Goal: Task Accomplishment & Management: Use online tool/utility

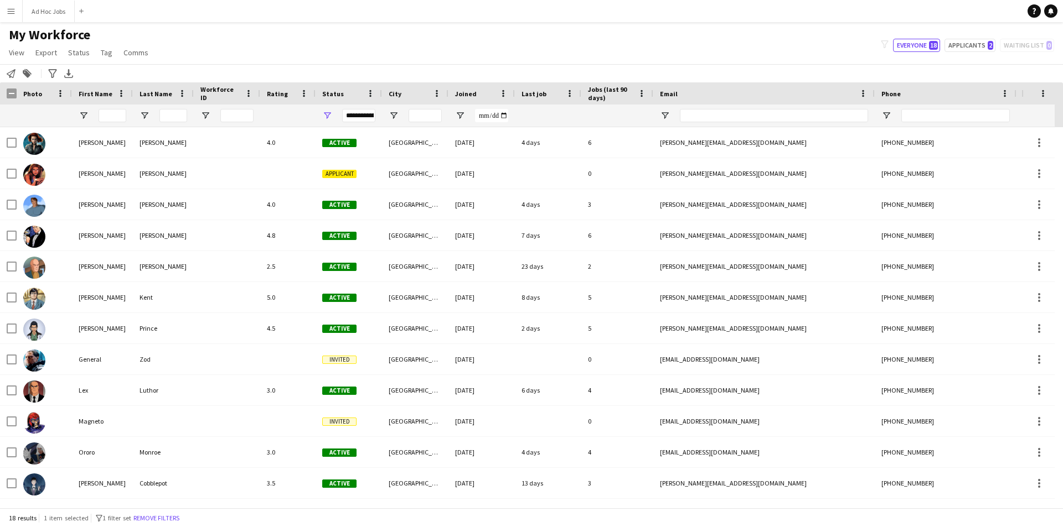
scroll to position [185, 0]
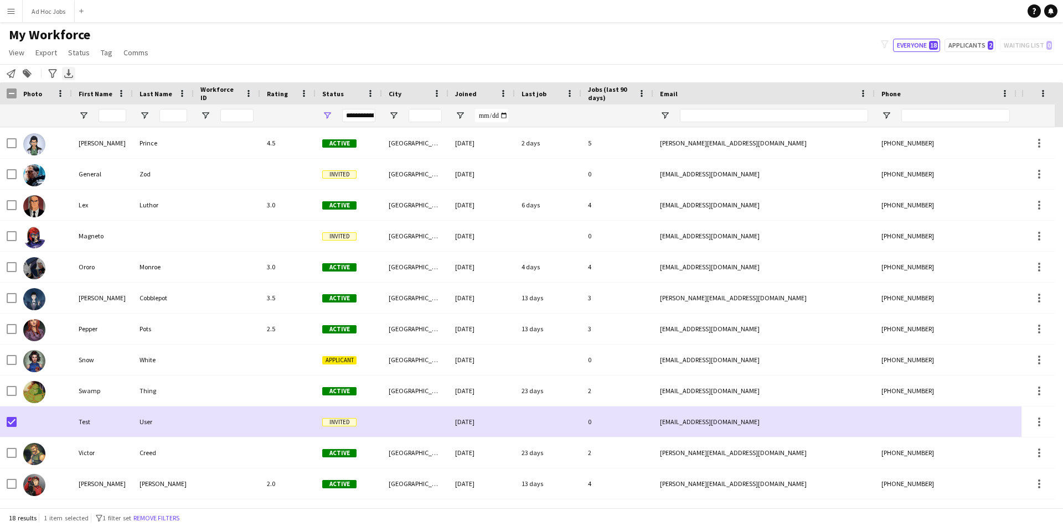
click at [65, 75] on icon "Export XLSX" at bounding box center [68, 73] width 9 height 9
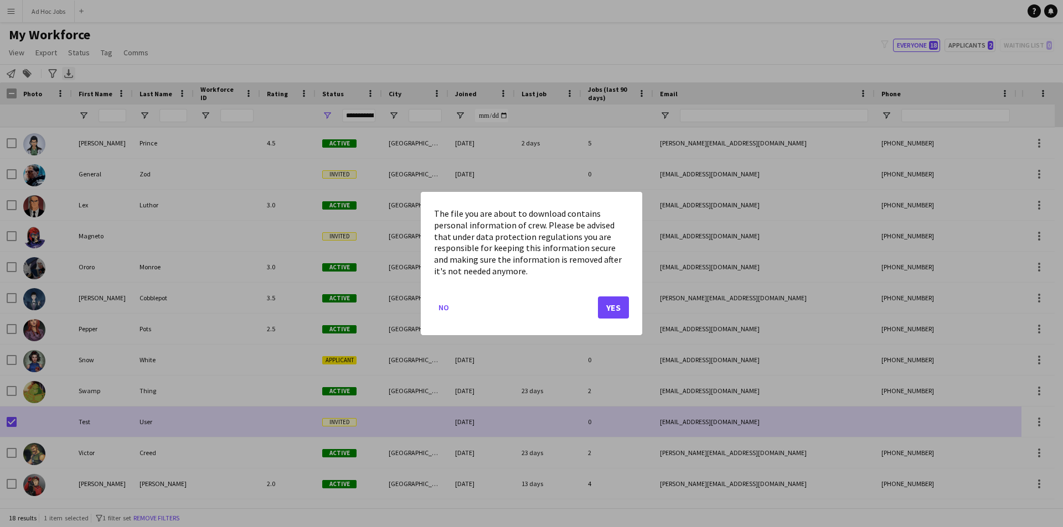
click at [65, 75] on div at bounding box center [531, 263] width 1063 height 527
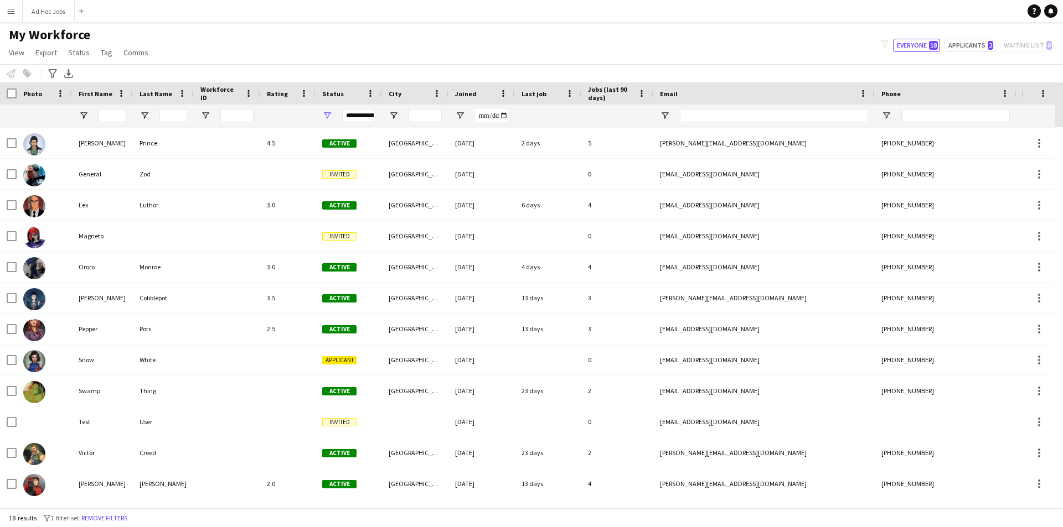
click at [748, 54] on div "My Workforce View Views Default view New view Update view Delete view Edit name…" at bounding box center [531, 46] width 1063 height 38
click at [1039, 96] on span at bounding box center [1043, 94] width 10 height 10
click at [6, 4] on button "Menu" at bounding box center [11, 11] width 22 height 22
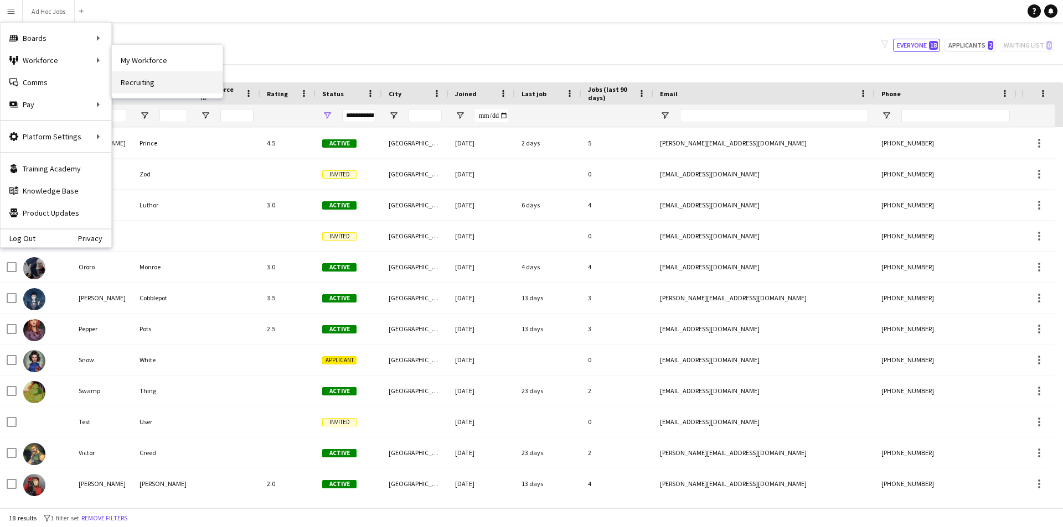
click at [151, 82] on link "Recruiting" at bounding box center [167, 82] width 111 height 22
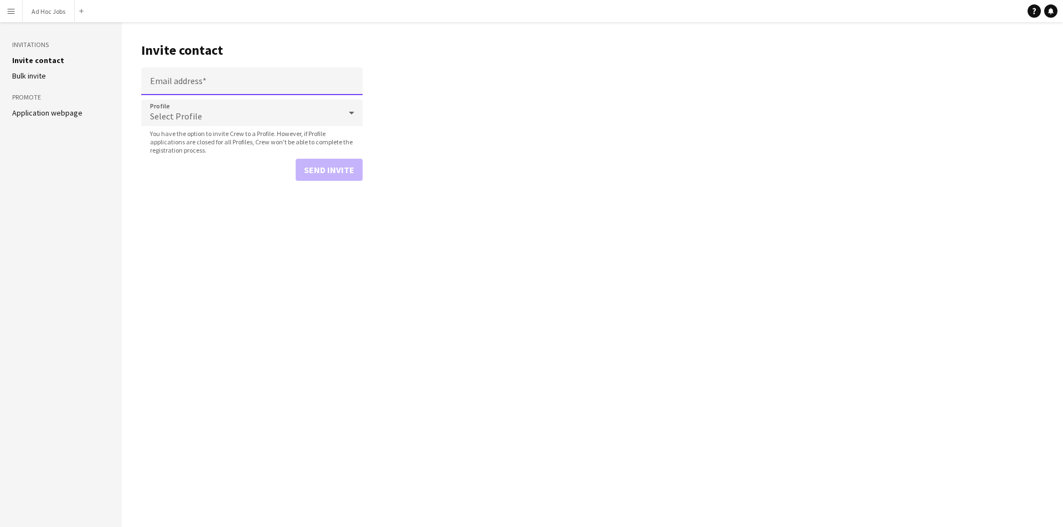
click at [184, 83] on input "Email address" at bounding box center [251, 82] width 221 height 28
click at [178, 117] on div "Select Profile" at bounding box center [240, 113] width 199 height 27
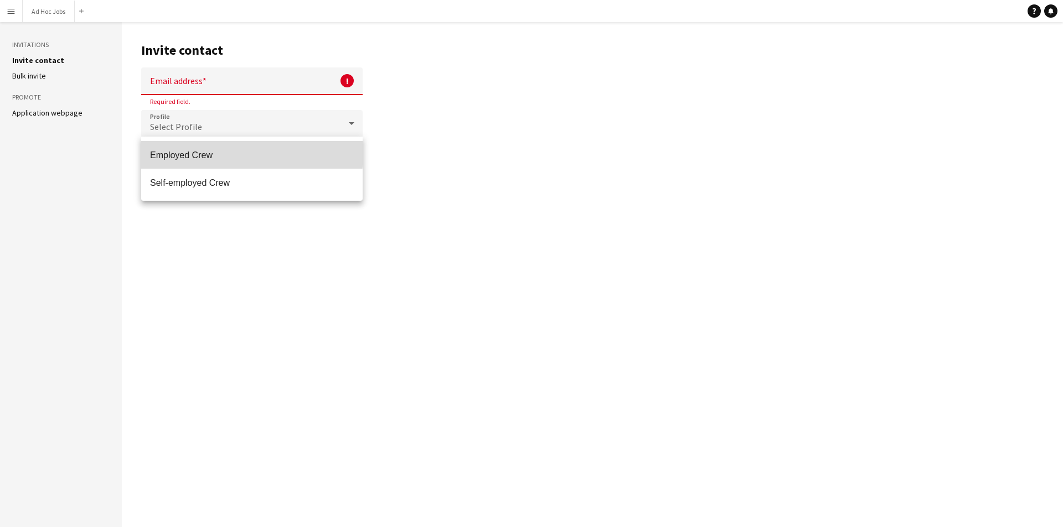
click at [177, 152] on span "Employed Crew" at bounding box center [252, 155] width 204 height 11
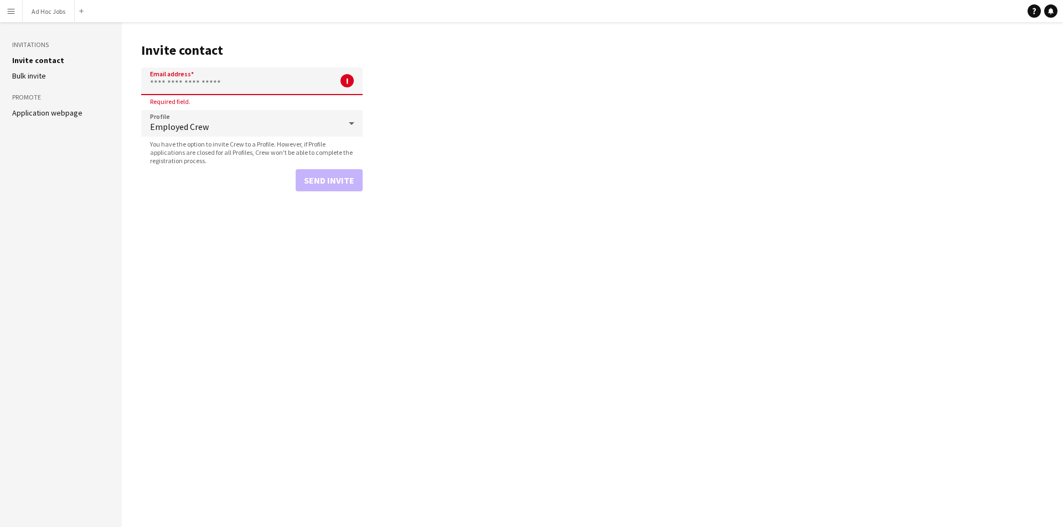
click at [192, 81] on input "Email address" at bounding box center [251, 82] width 221 height 28
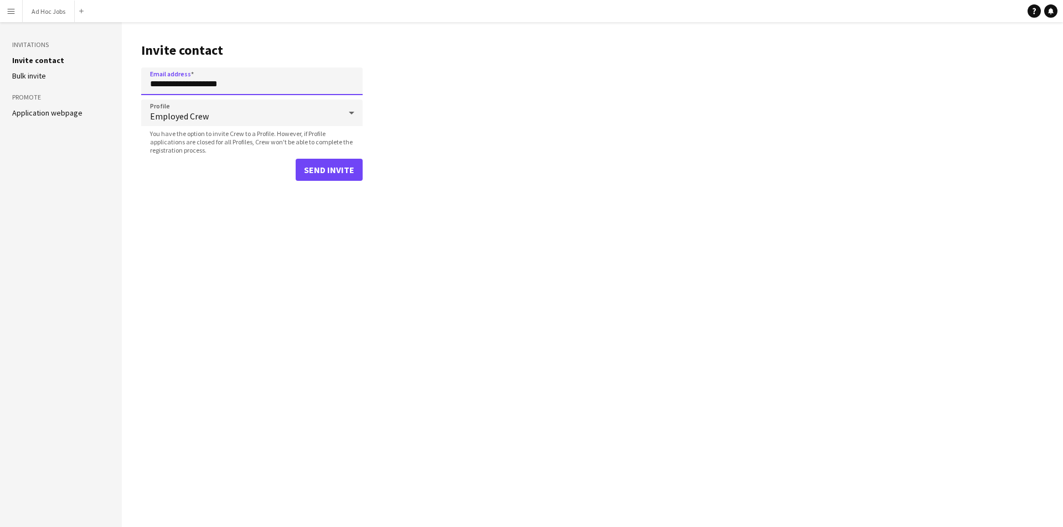
type input "**********"
click at [61, 71] on li "Bulk invite" at bounding box center [60, 76] width 97 height 10
click at [232, 87] on input "**********" at bounding box center [251, 82] width 221 height 28
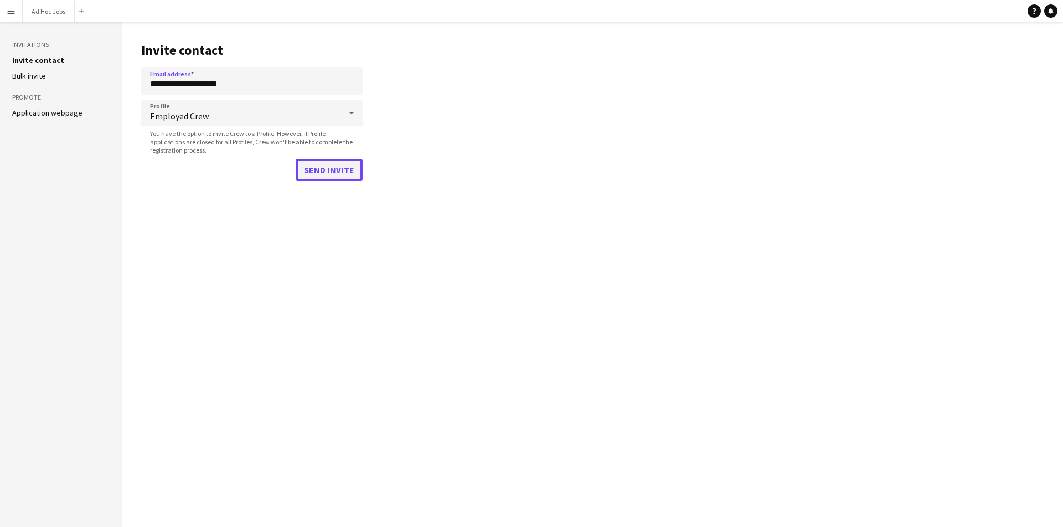
click at [332, 168] on button "Send invite" at bounding box center [329, 170] width 67 height 22
click at [34, 59] on link "Invite contact" at bounding box center [38, 60] width 52 height 10
click at [27, 77] on link "Bulk invite" at bounding box center [29, 76] width 34 height 10
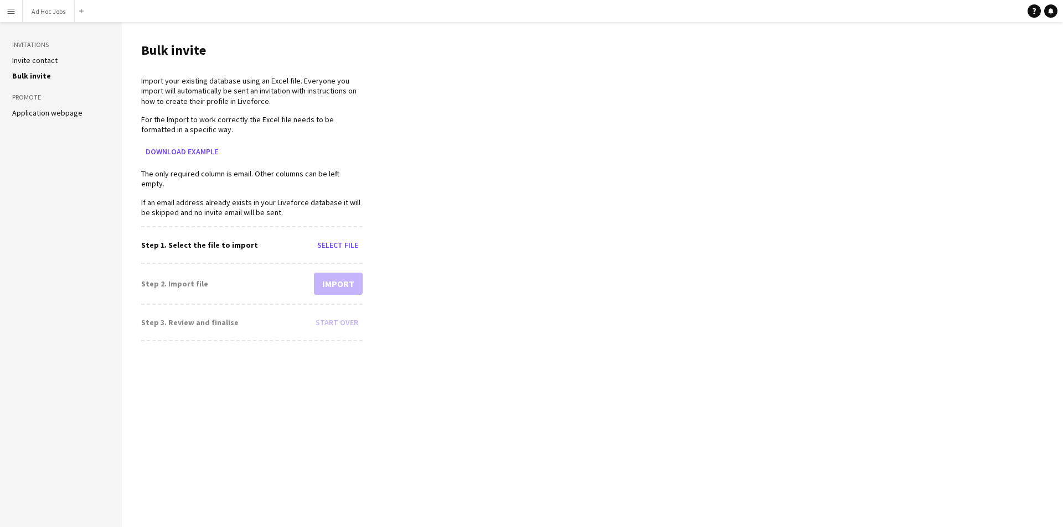
click at [38, 62] on link "Invite contact" at bounding box center [34, 60] width 45 height 10
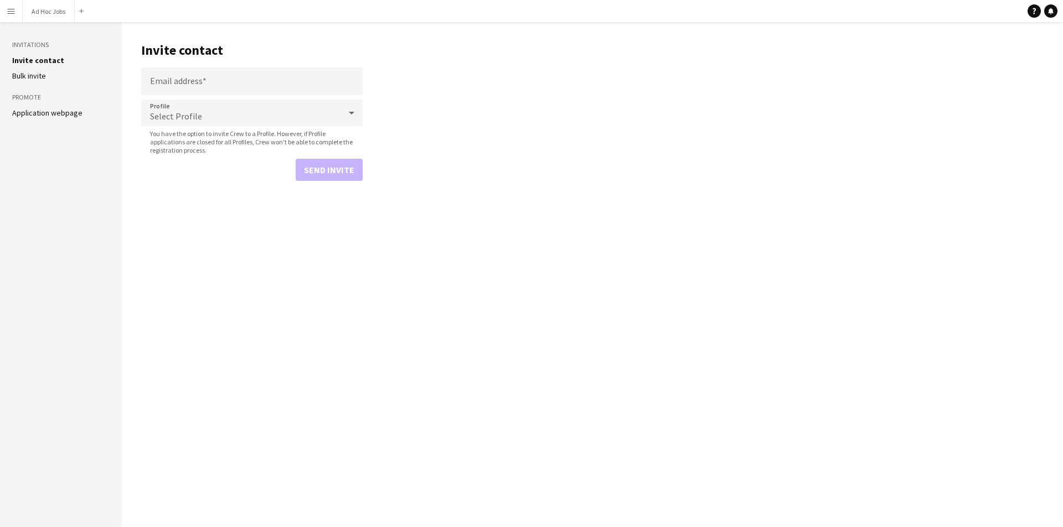
click at [11, 7] on app-icon "Menu" at bounding box center [11, 11] width 9 height 9
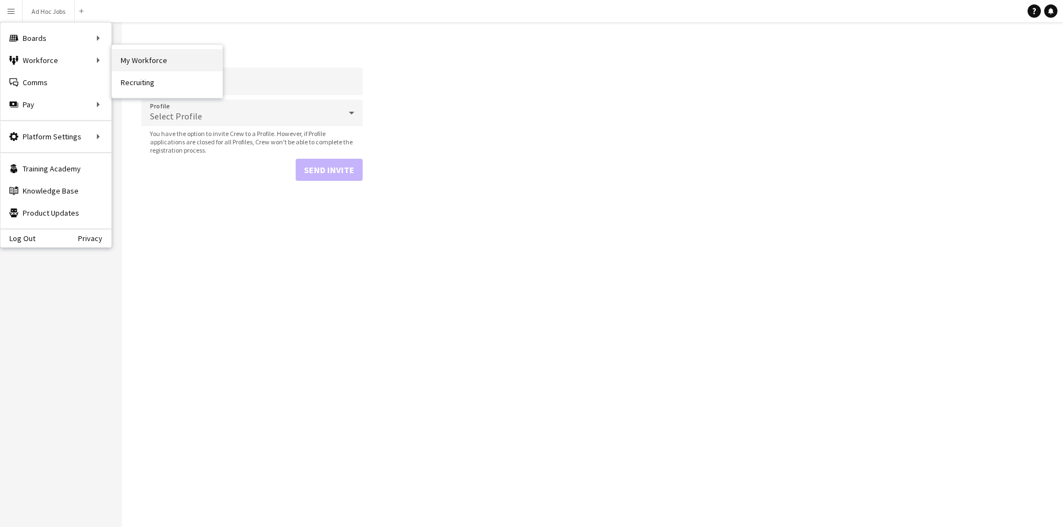
click at [116, 58] on link "My Workforce" at bounding box center [167, 60] width 111 height 22
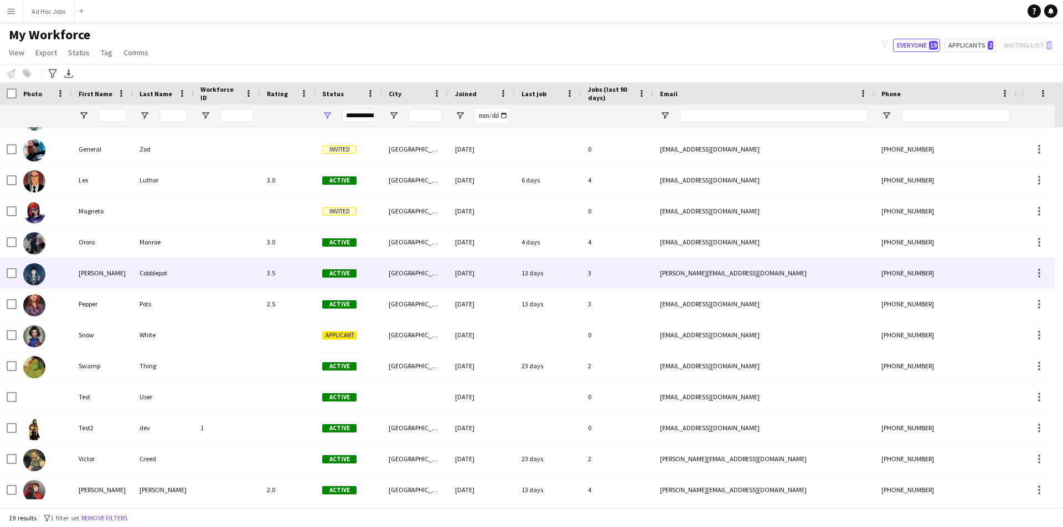
scroll to position [216, 0]
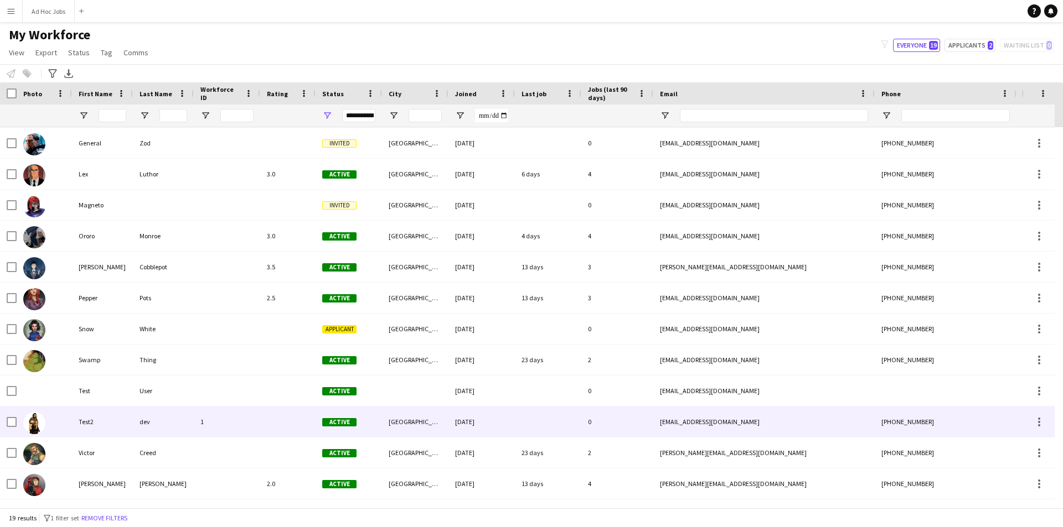
click at [35, 429] on img at bounding box center [34, 423] width 22 height 22
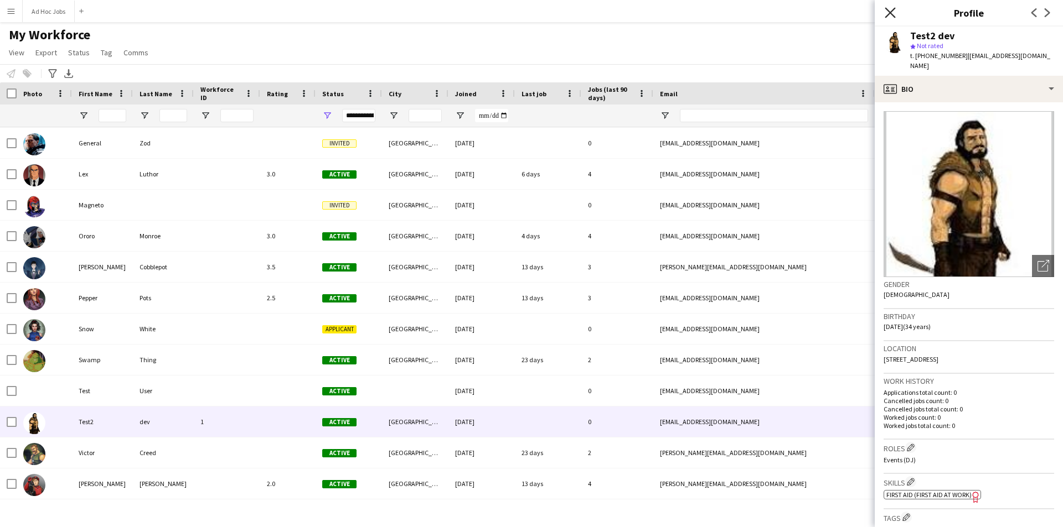
click at [887, 17] on icon "Close pop-in" at bounding box center [889, 12] width 11 height 11
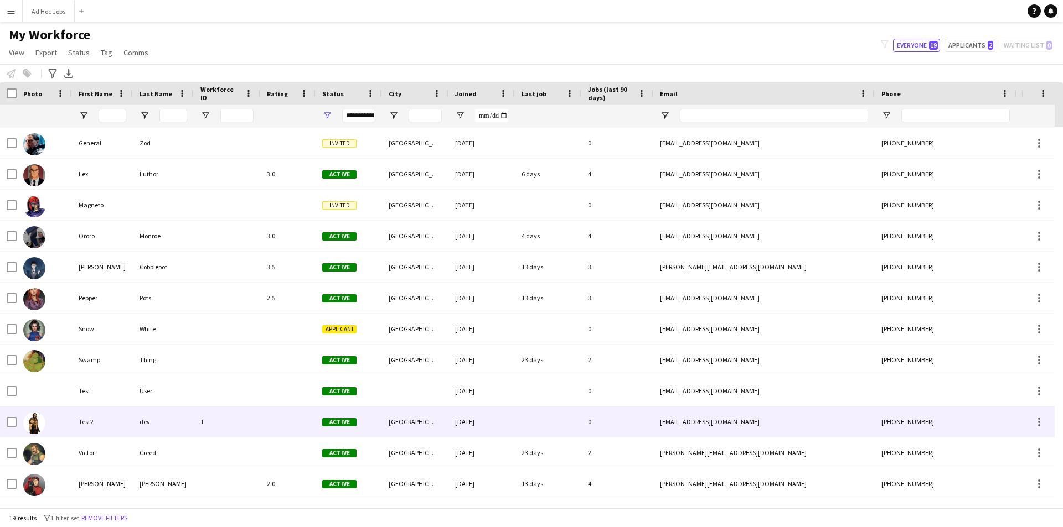
click at [108, 417] on div "Test2" at bounding box center [102, 422] width 61 height 30
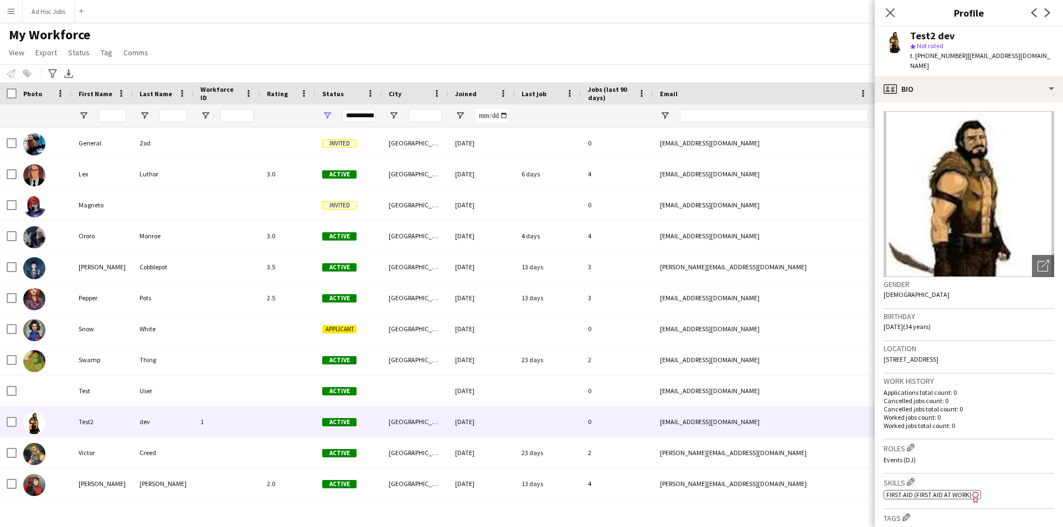
scroll to position [280, 0]
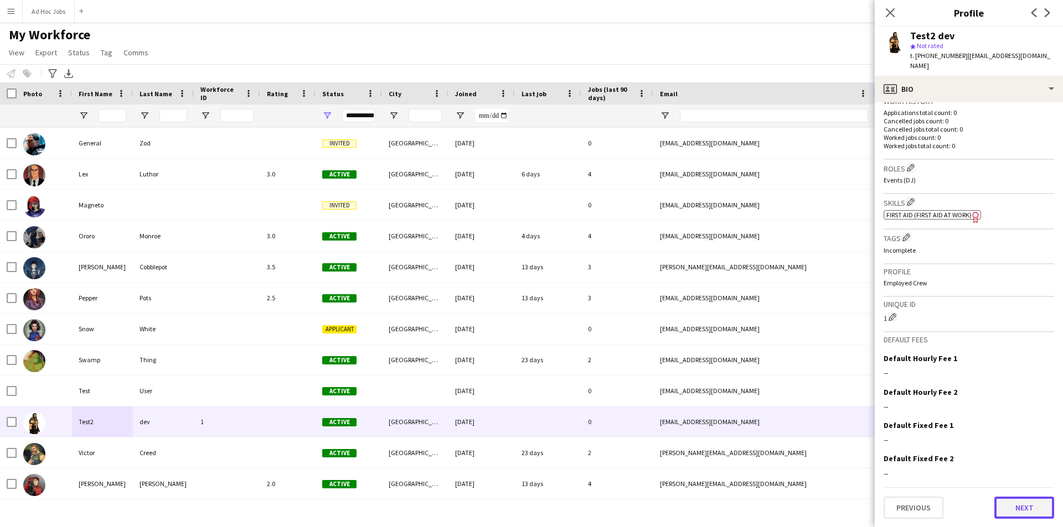
click at [1026, 506] on button "Next" at bounding box center [1024, 508] width 60 height 22
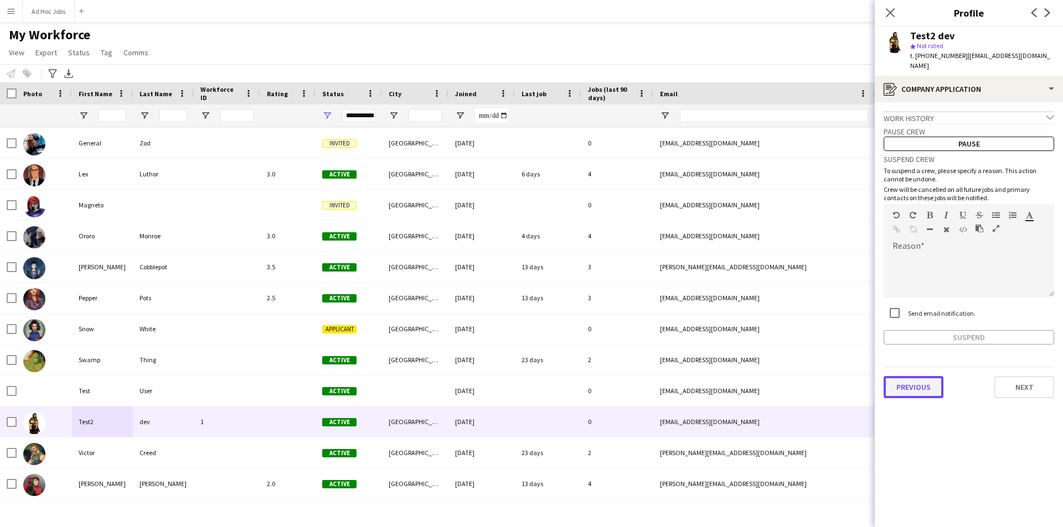
click at [919, 387] on button "Previous" at bounding box center [913, 387] width 60 height 22
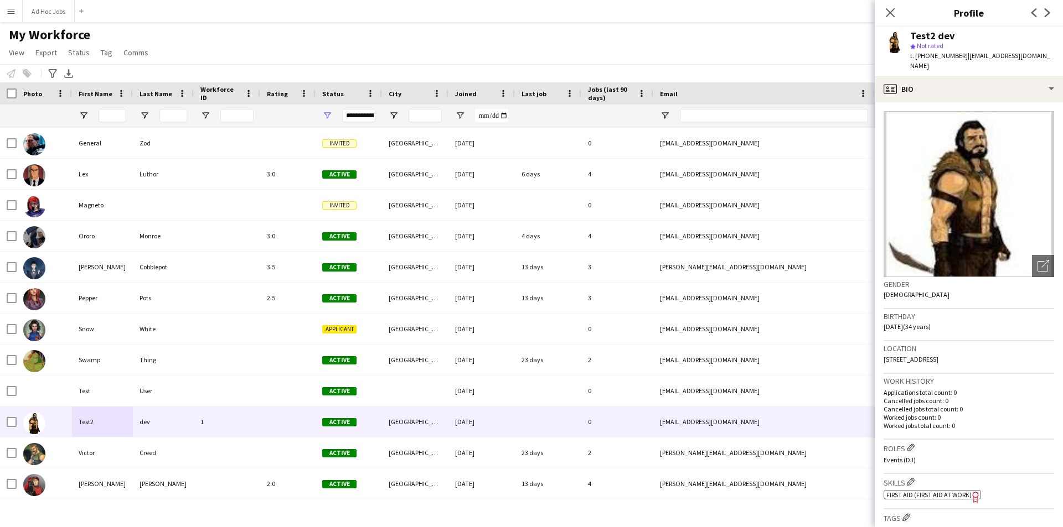
click at [933, 35] on div "Test2 dev" at bounding box center [932, 36] width 44 height 10
click at [932, 36] on div "Test2 dev" at bounding box center [932, 36] width 44 height 10
click at [930, 38] on div "Test2 dev" at bounding box center [932, 36] width 44 height 10
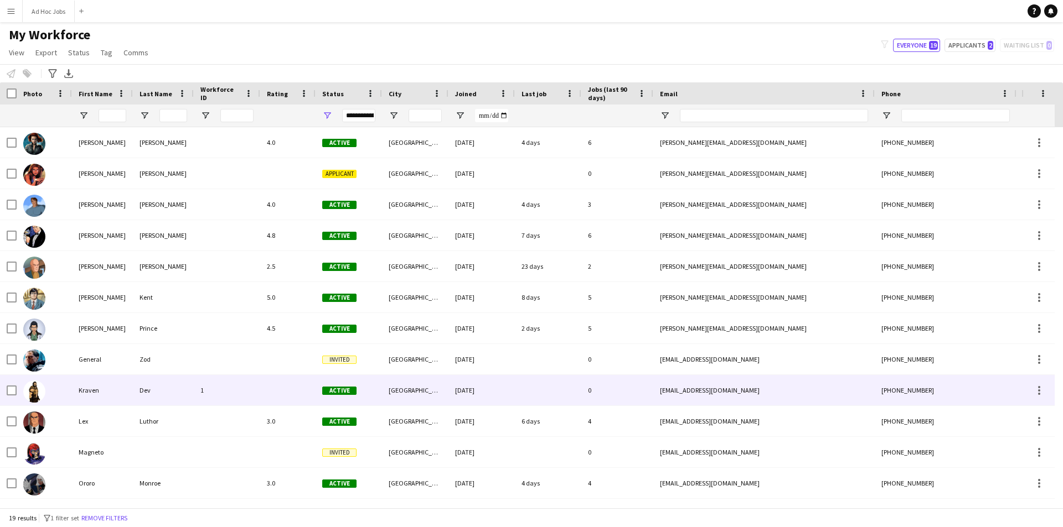
click at [136, 392] on div "Dev" at bounding box center [163, 390] width 61 height 30
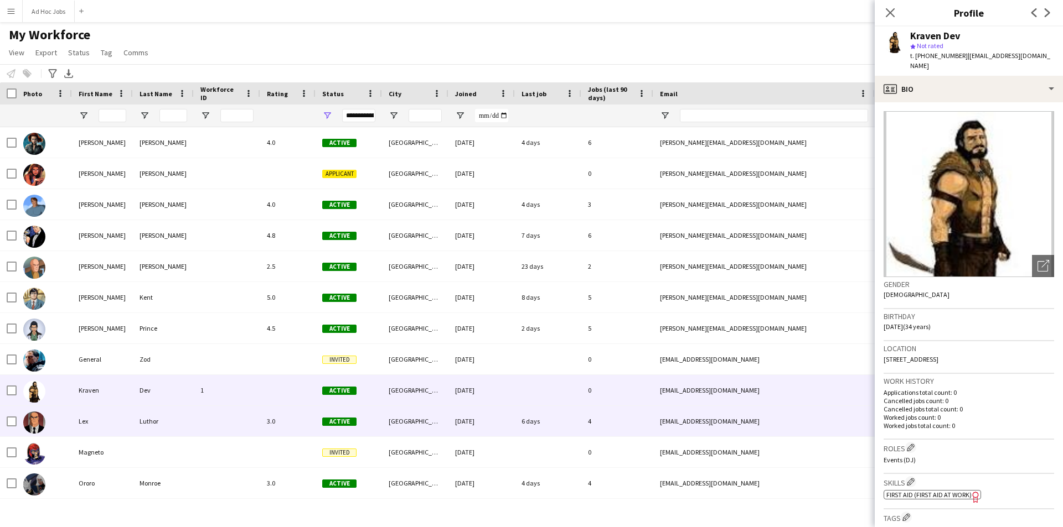
click at [79, 418] on div "Lex" at bounding box center [102, 421] width 61 height 30
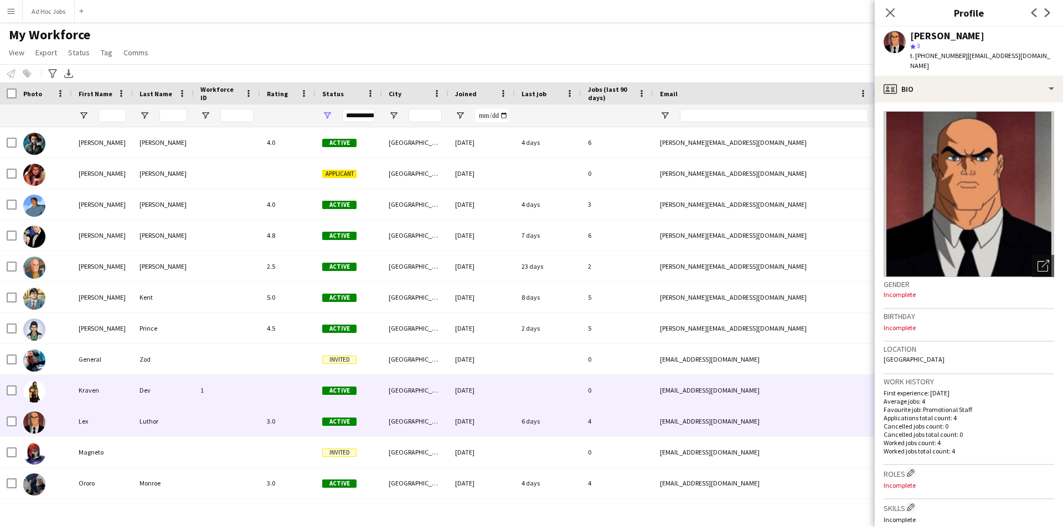
click at [81, 400] on div "Kraven" at bounding box center [102, 390] width 61 height 30
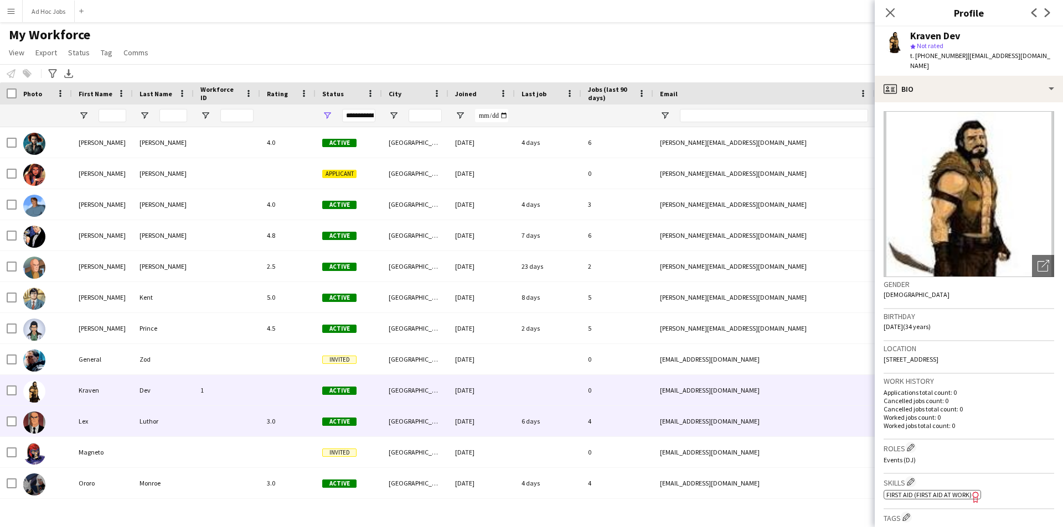
click at [81, 416] on div "Lex" at bounding box center [102, 421] width 61 height 30
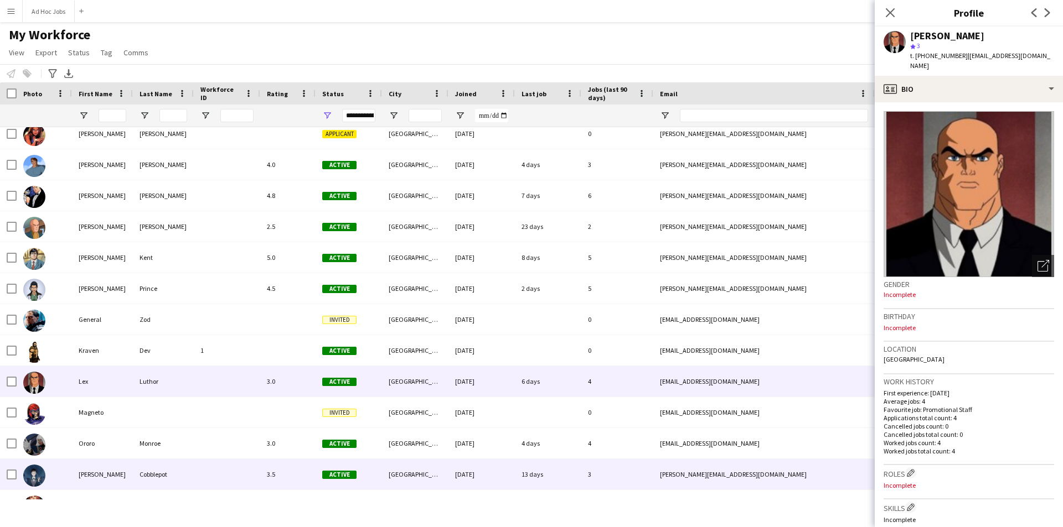
scroll to position [55, 0]
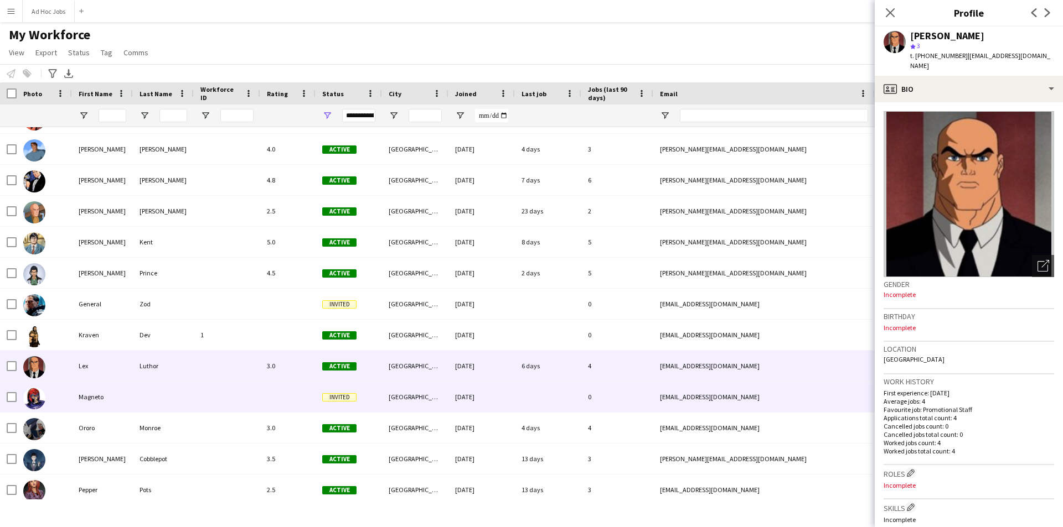
click at [99, 412] on div "Magneto" at bounding box center [102, 397] width 61 height 30
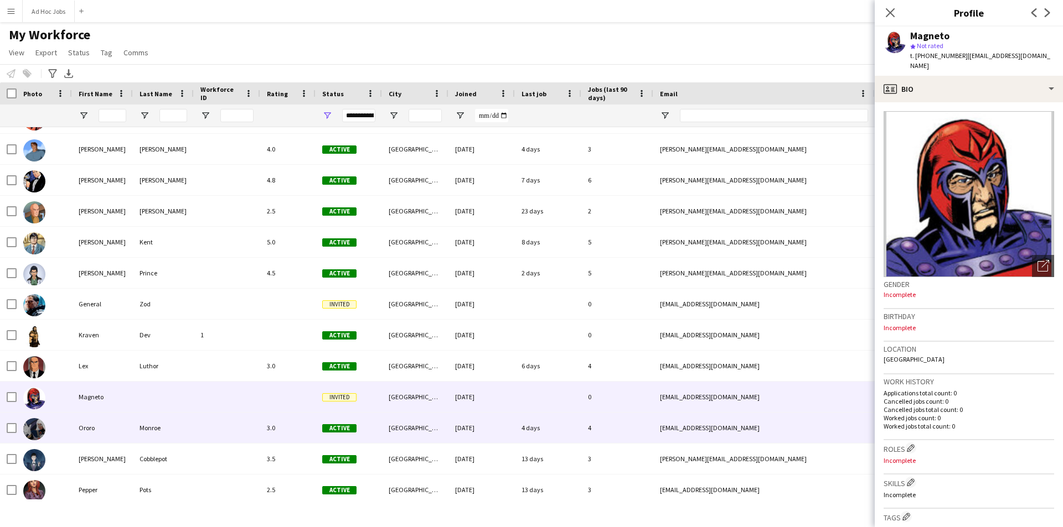
click at [101, 428] on div "Ororo" at bounding box center [102, 428] width 61 height 30
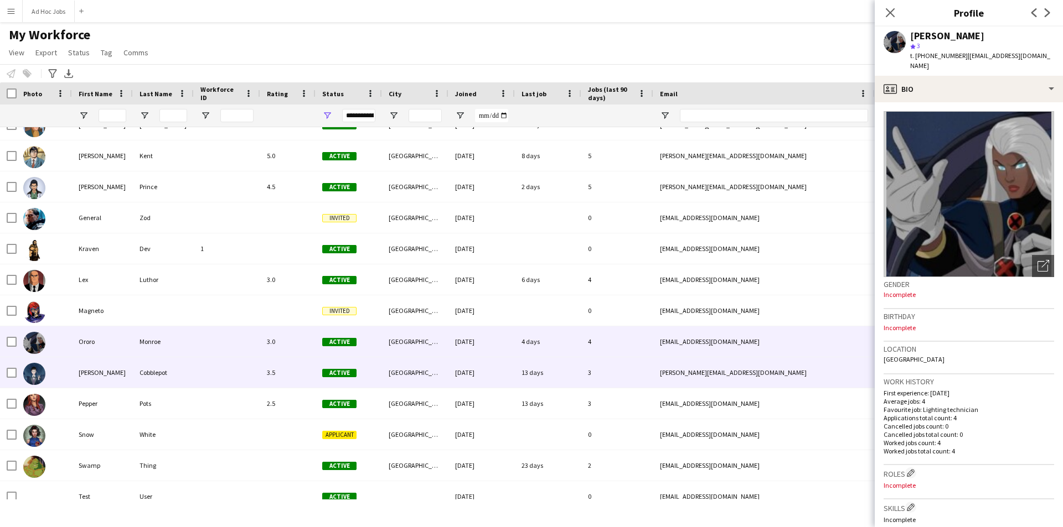
scroll to position [0, 0]
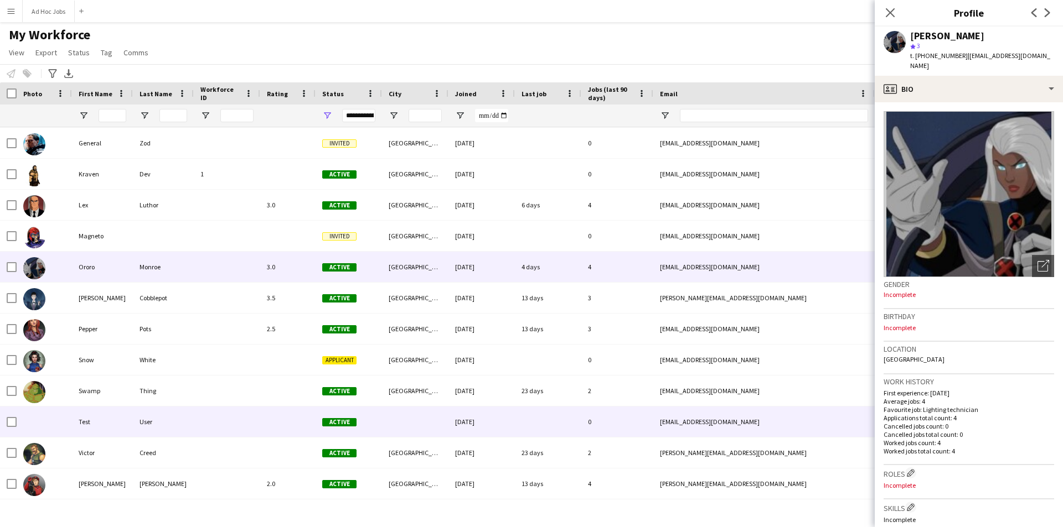
click at [121, 425] on div "Test" at bounding box center [102, 422] width 61 height 30
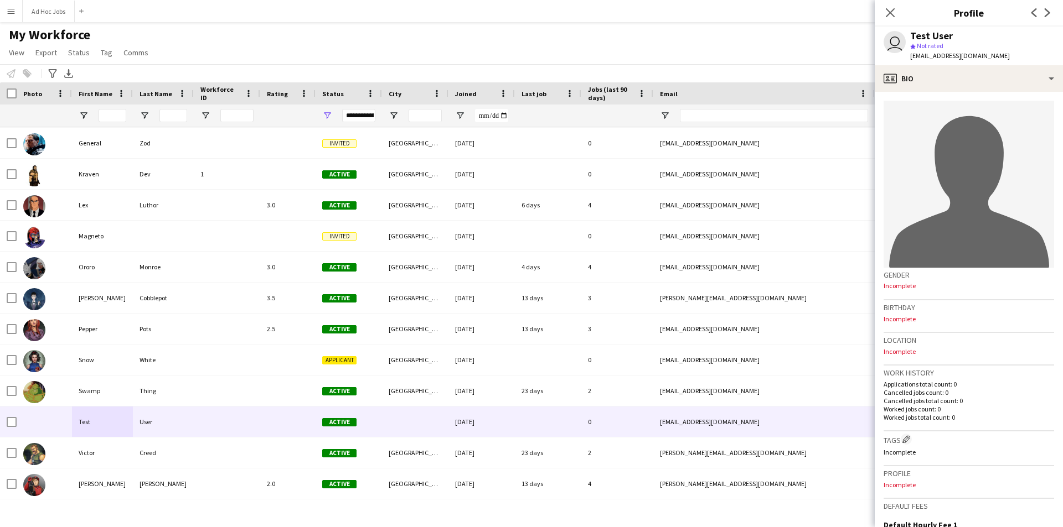
click at [908, 189] on icon "avatar-single-neutral" at bounding box center [969, 191] width 160 height 153
click at [933, 283] on div "Gender Incomplete" at bounding box center [968, 284] width 170 height 32
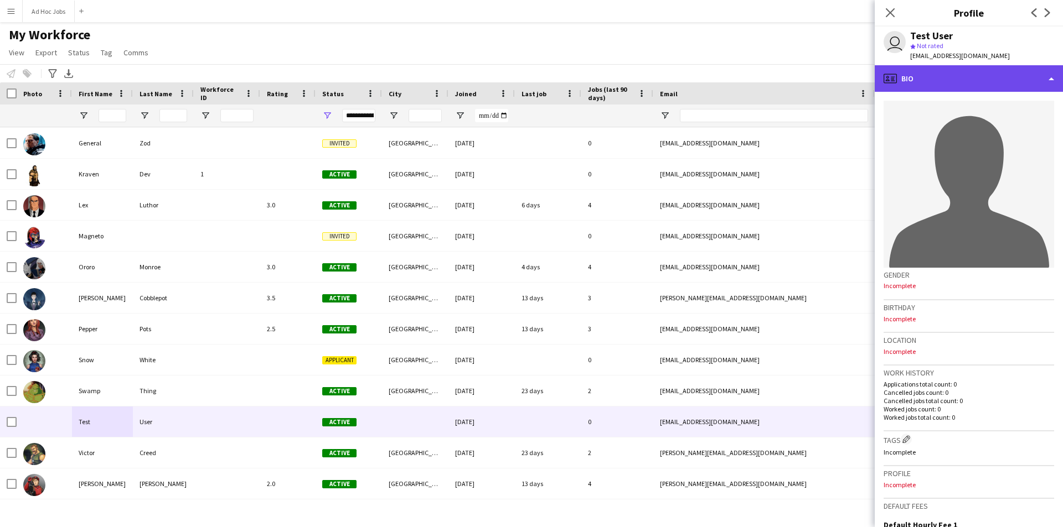
click at [902, 77] on div "profile Bio" at bounding box center [969, 78] width 188 height 27
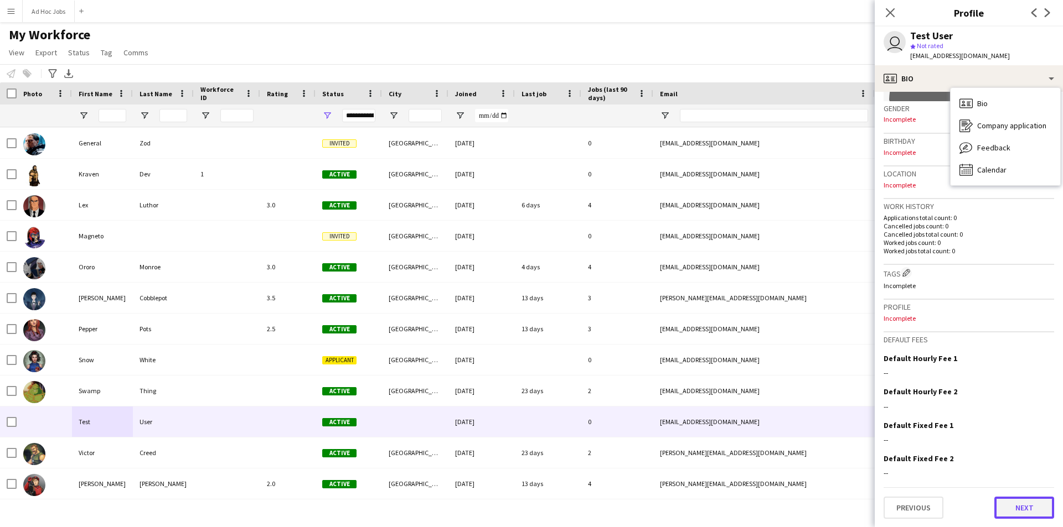
click at [1024, 504] on button "Next" at bounding box center [1024, 508] width 60 height 22
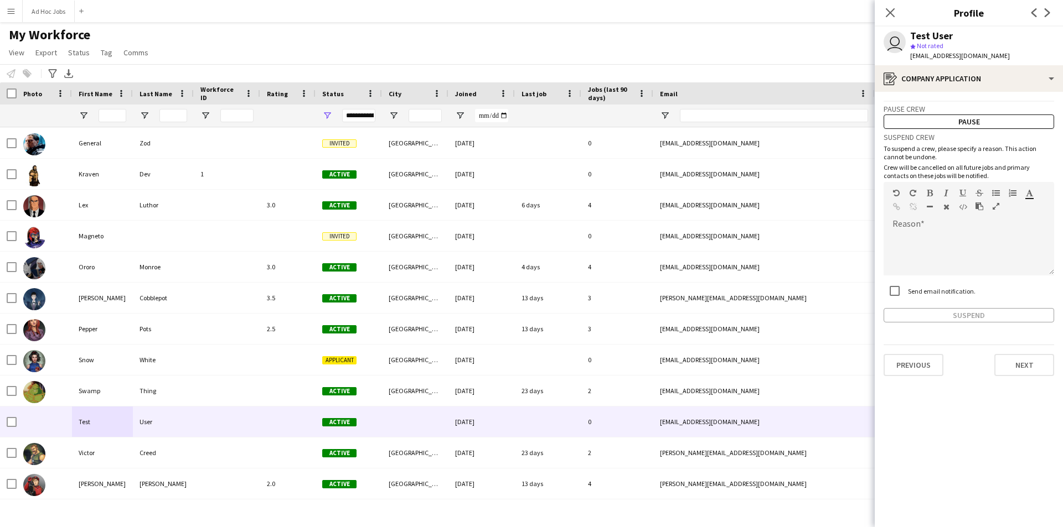
click at [977, 316] on div "Suspend" at bounding box center [968, 315] width 170 height 14
click at [945, 229] on div at bounding box center [968, 250] width 170 height 52
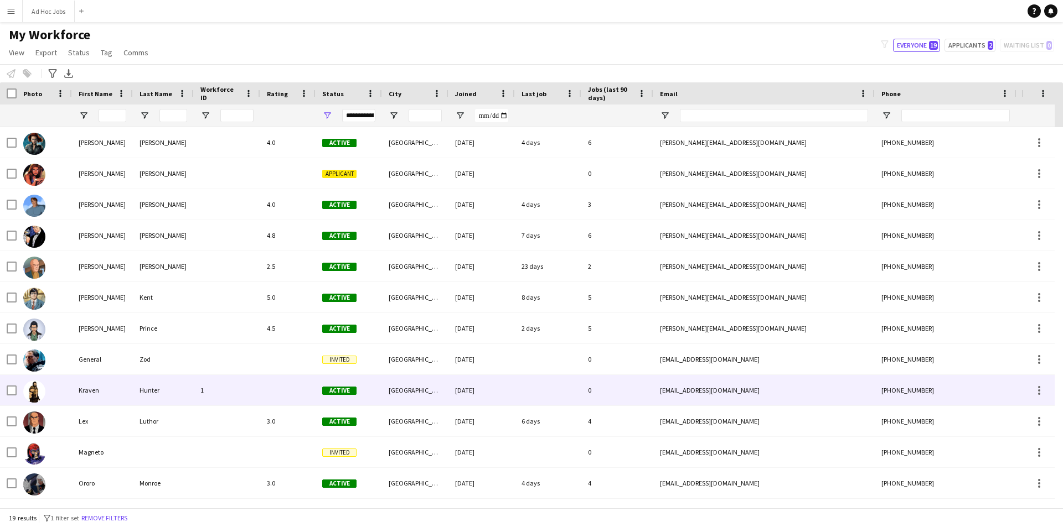
click at [288, 389] on div at bounding box center [287, 390] width 55 height 30
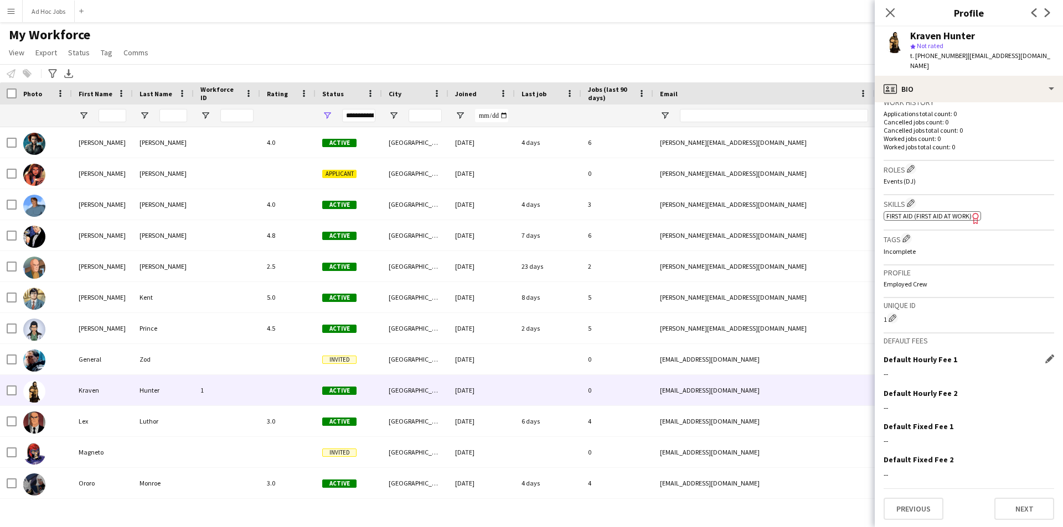
scroll to position [280, 0]
click at [700, 45] on div "My Workforce View Views Default view New view Update view Delete view Edit name…" at bounding box center [531, 46] width 1063 height 38
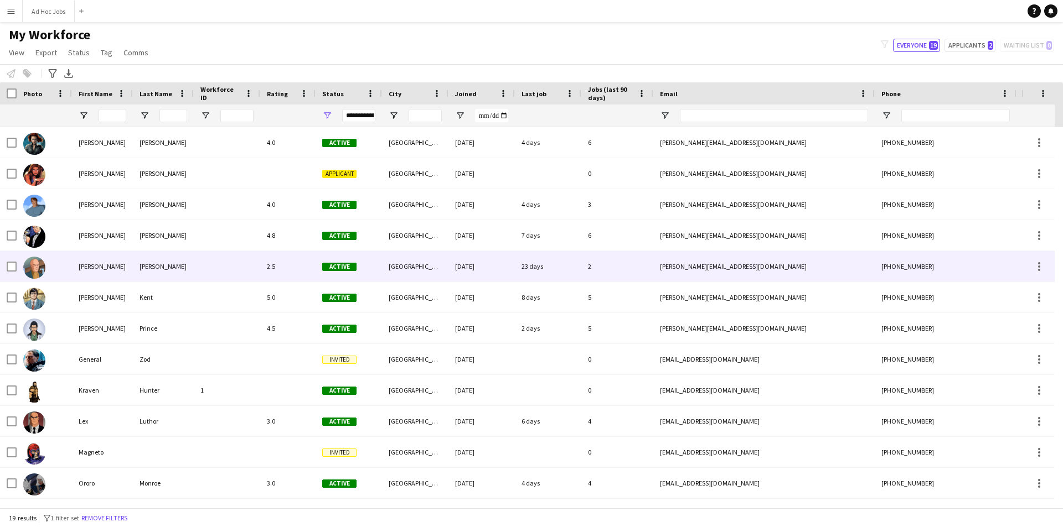
click at [37, 268] on img at bounding box center [34, 268] width 22 height 22
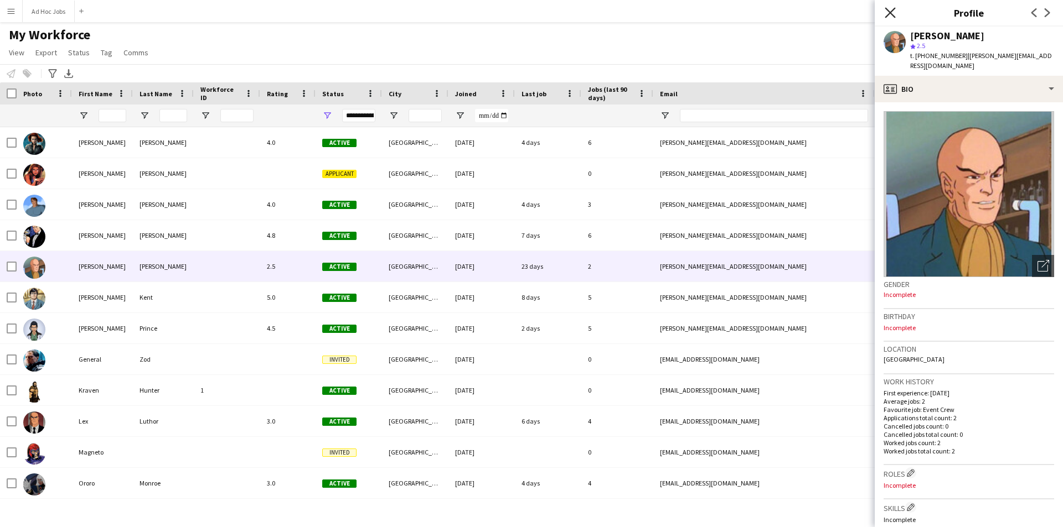
click at [888, 12] on icon "Close pop-in" at bounding box center [889, 12] width 11 height 11
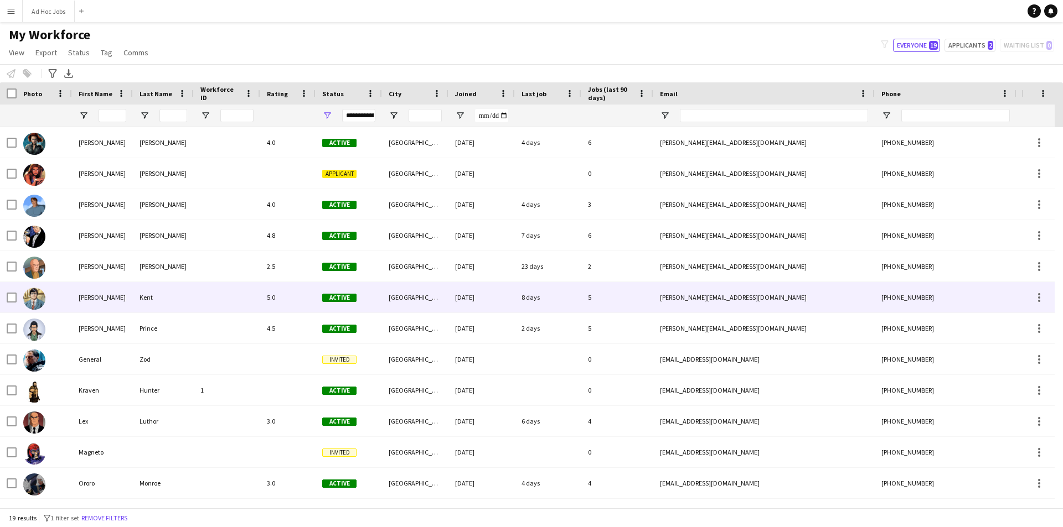
click at [23, 296] on img at bounding box center [34, 299] width 22 height 22
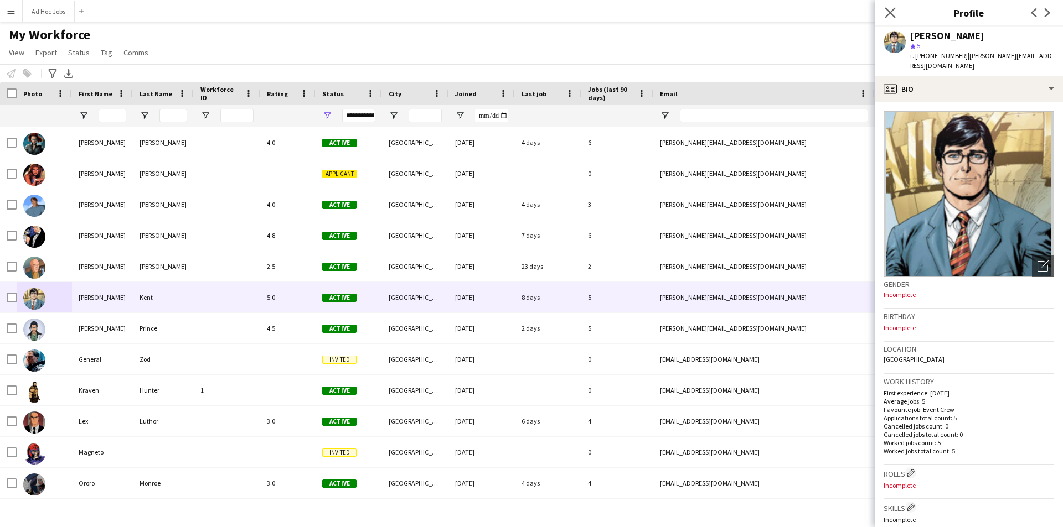
click at [890, 5] on app-icon "Close pop-in" at bounding box center [890, 13] width 16 height 16
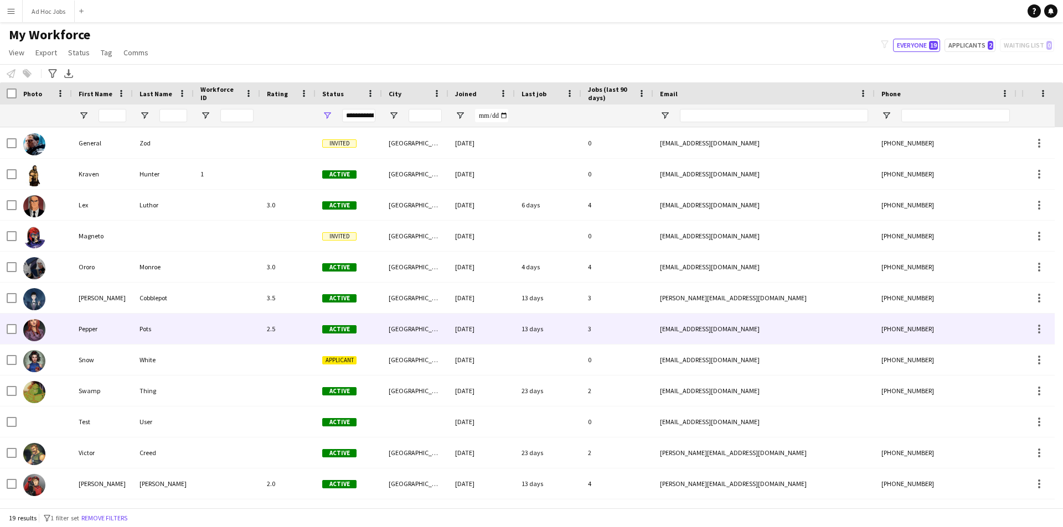
scroll to position [0, 0]
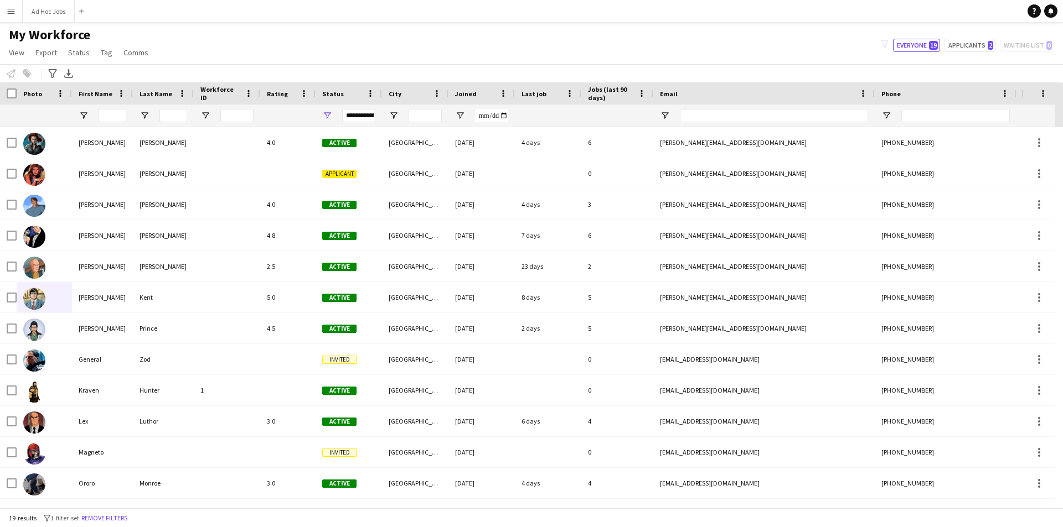
click at [513, 53] on div "My Workforce View Views Default view New view Update view Delete view Edit name…" at bounding box center [531, 46] width 1063 height 38
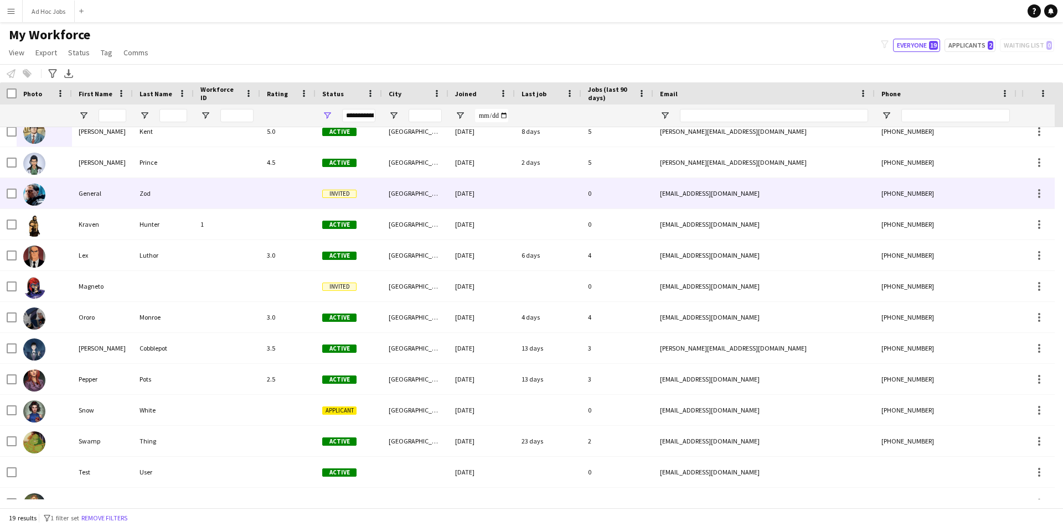
scroll to position [216, 0]
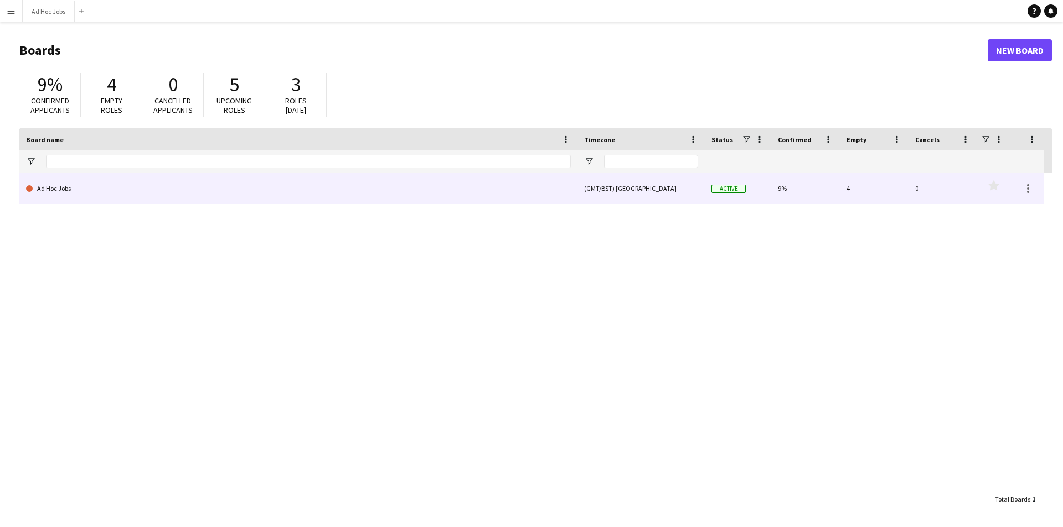
click at [105, 187] on link "Ad Hoc Jobs" at bounding box center [298, 188] width 545 height 31
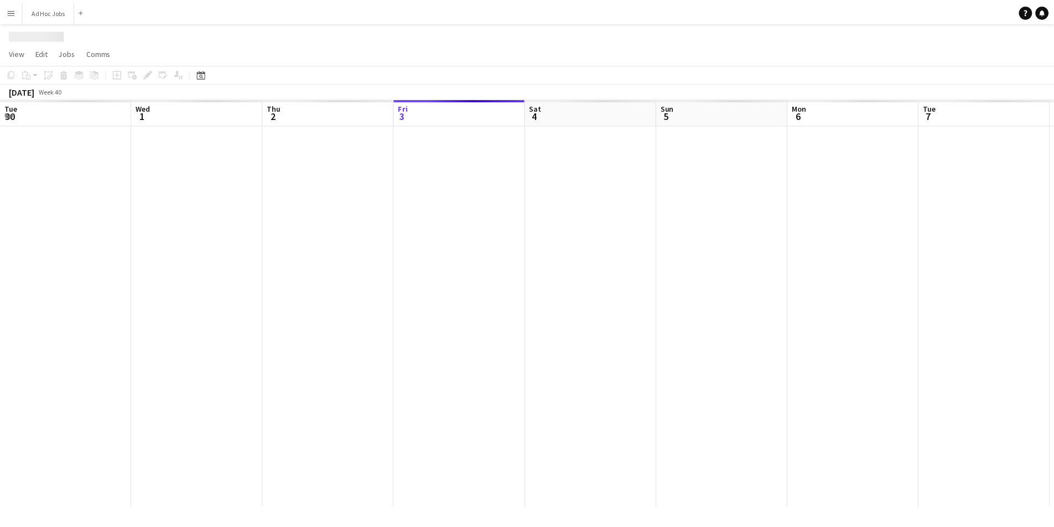
scroll to position [0, 265]
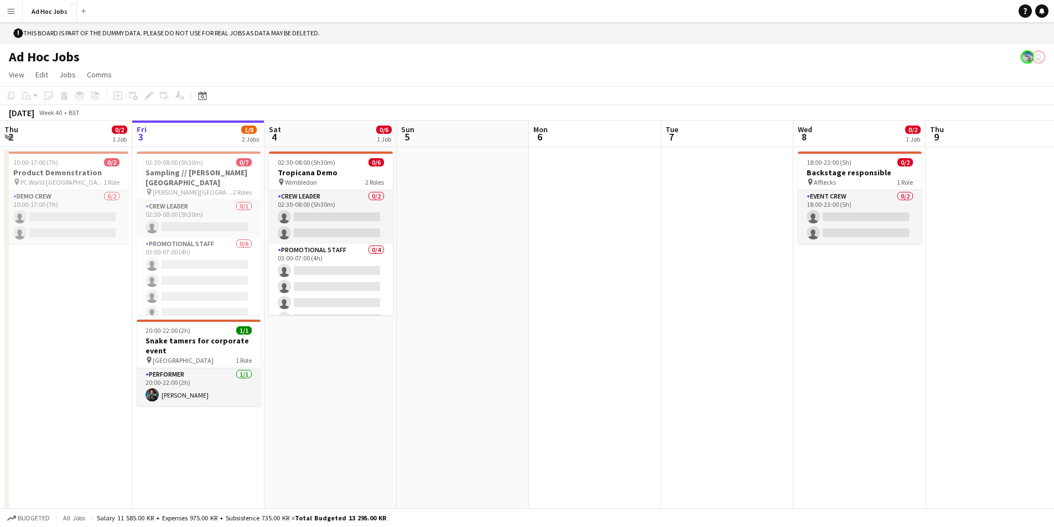
click at [500, 156] on app-date-cell at bounding box center [463, 339] width 132 height 384
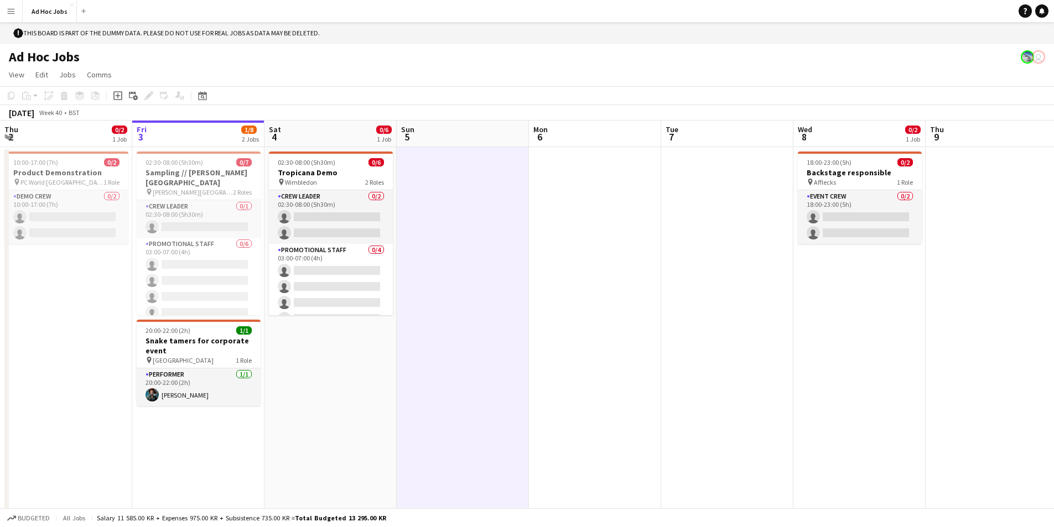
click at [500, 156] on app-date-cell at bounding box center [463, 339] width 132 height 384
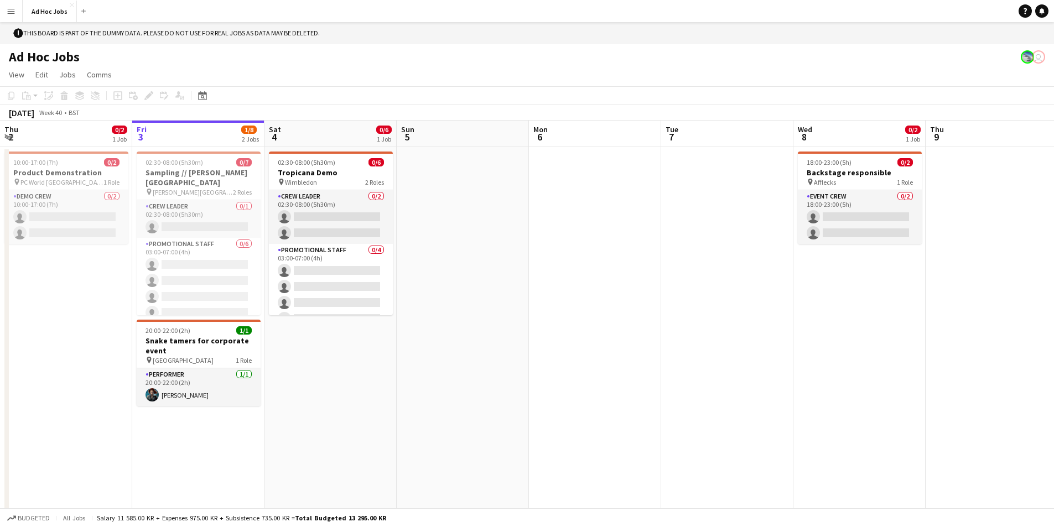
click at [500, 156] on app-date-cell at bounding box center [463, 339] width 132 height 384
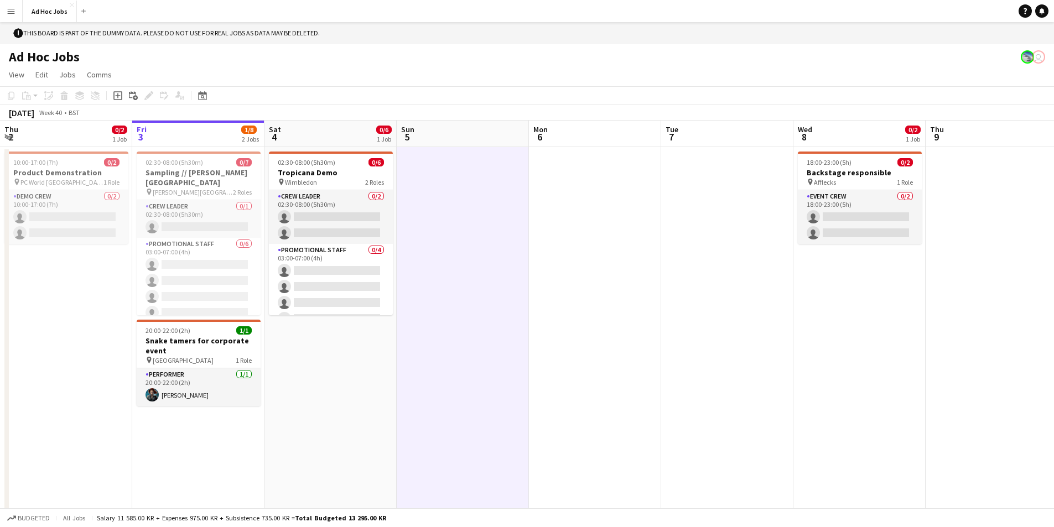
click at [500, 156] on app-date-cell at bounding box center [463, 339] width 132 height 384
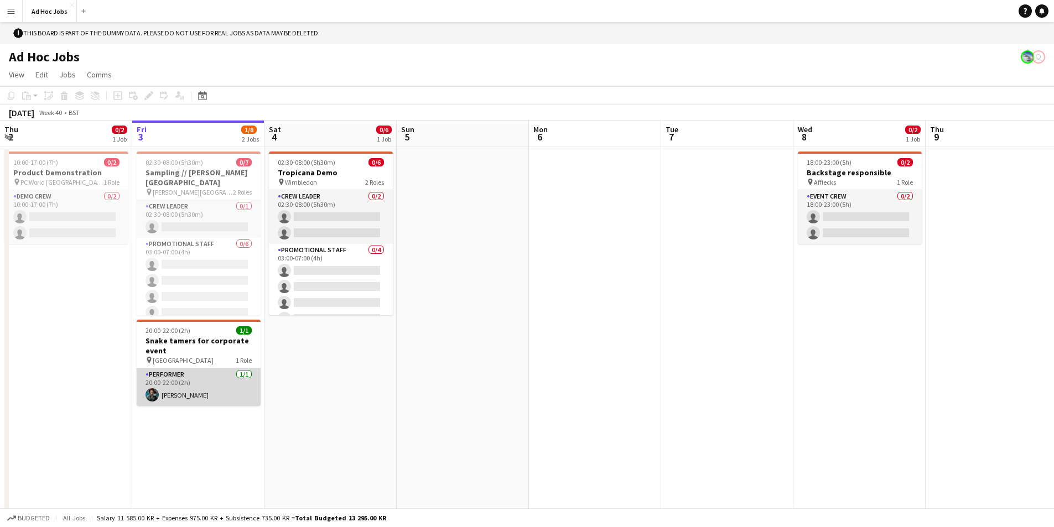
click at [198, 399] on app-card-role "Performer [DATE] 20:00-22:00 (2h) [PERSON_NAME]" at bounding box center [199, 388] width 124 height 38
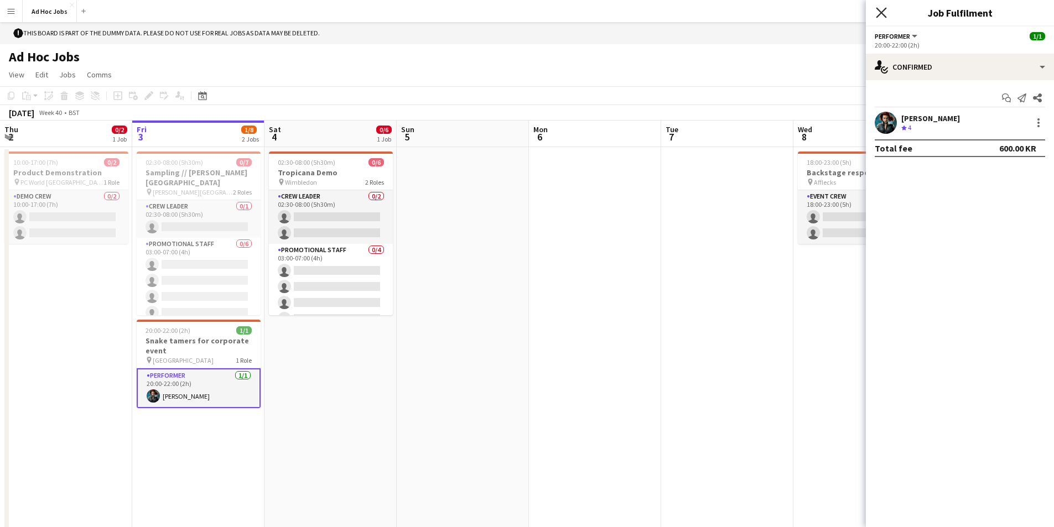
click at [882, 9] on icon "Close pop-in" at bounding box center [881, 12] width 11 height 11
